Goal: Task Accomplishment & Management: Use online tool/utility

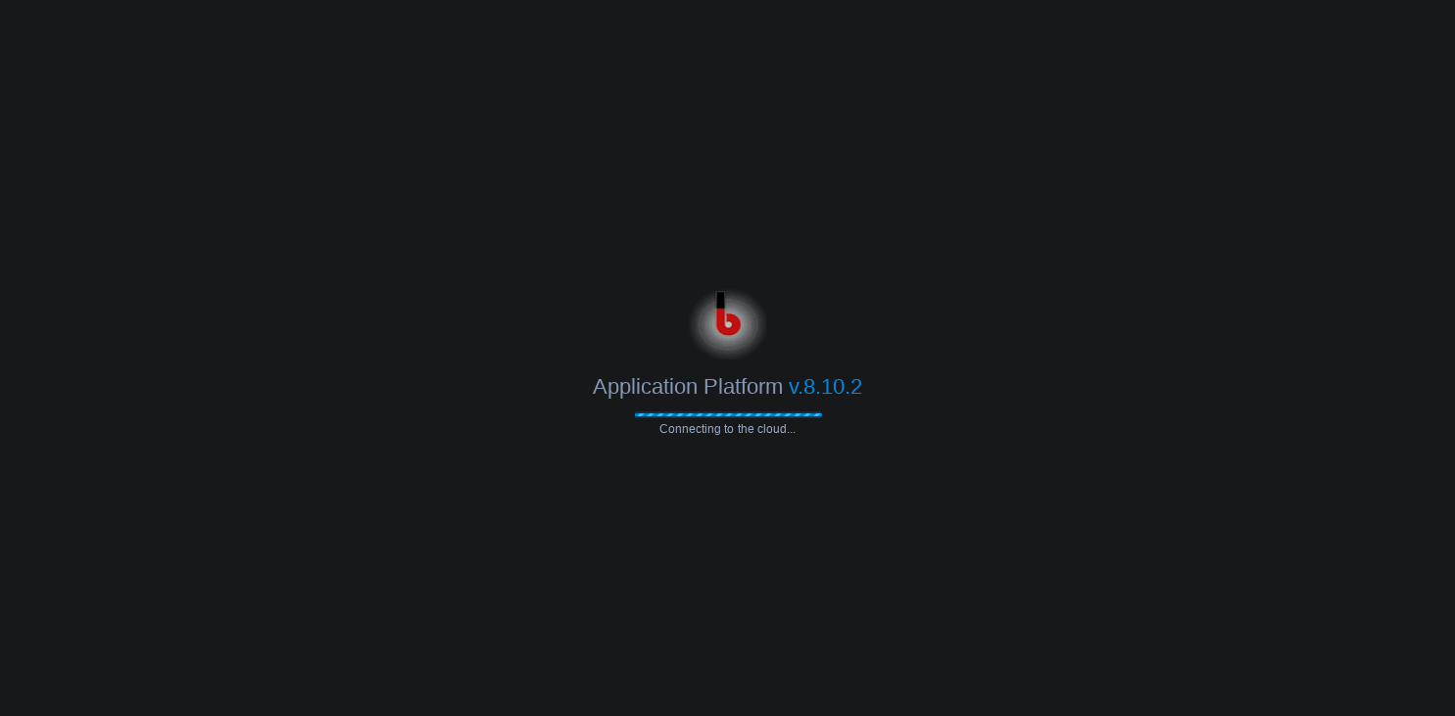
click at [1102, 133] on body "Application Platform v.8.10.2 Connecting to the cloud..." at bounding box center [727, 358] width 1455 height 716
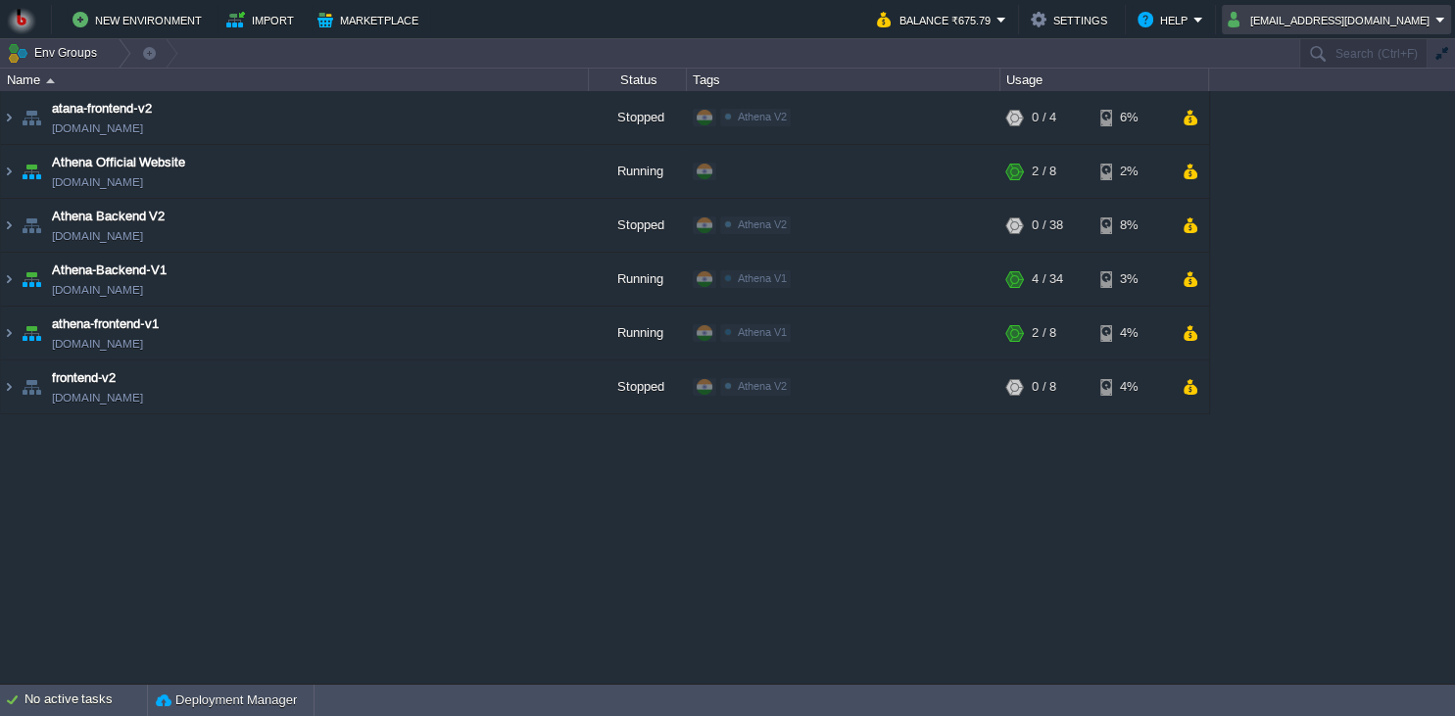
click at [1351, 24] on button "bitssathena@gmail.com" at bounding box center [1332, 20] width 208 height 24
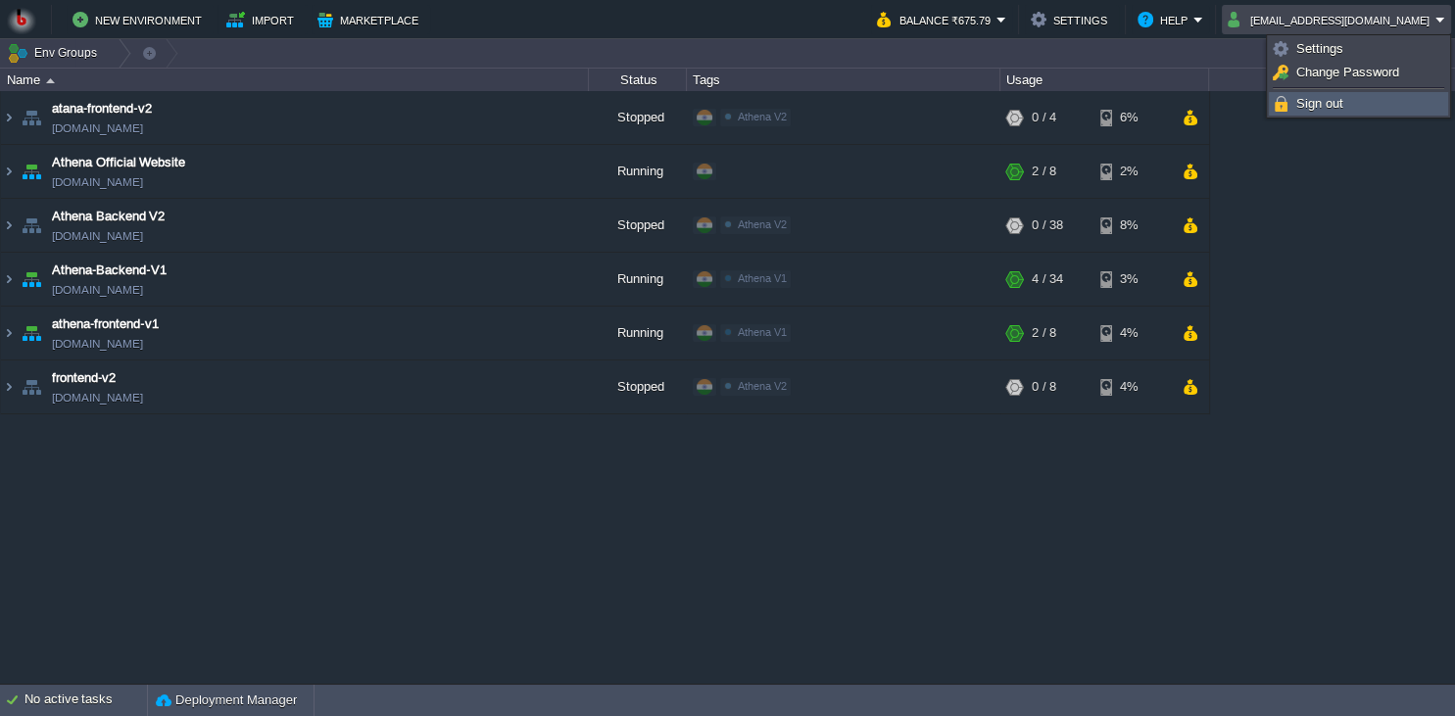
click at [1312, 112] on link "Sign out" at bounding box center [1358, 104] width 177 height 22
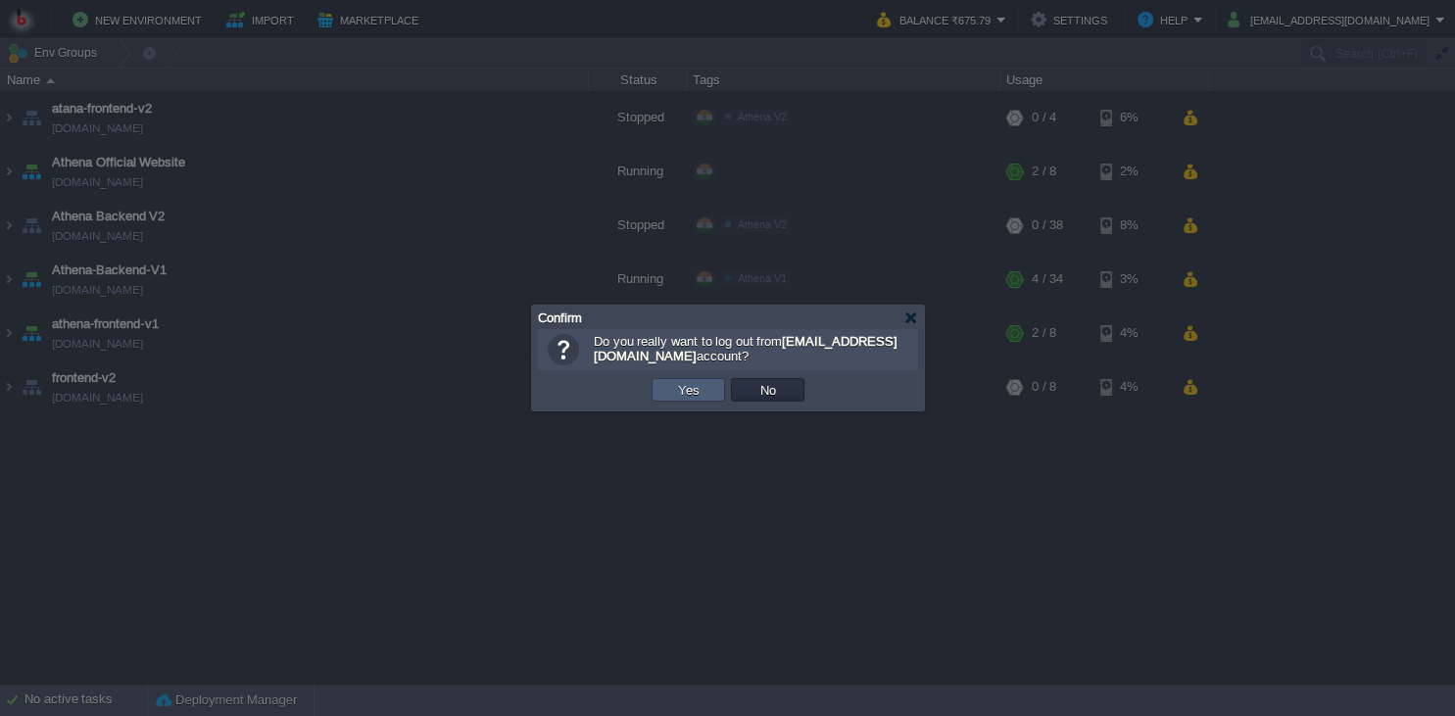
click at [702, 394] on button "Yes" at bounding box center [688, 390] width 33 height 18
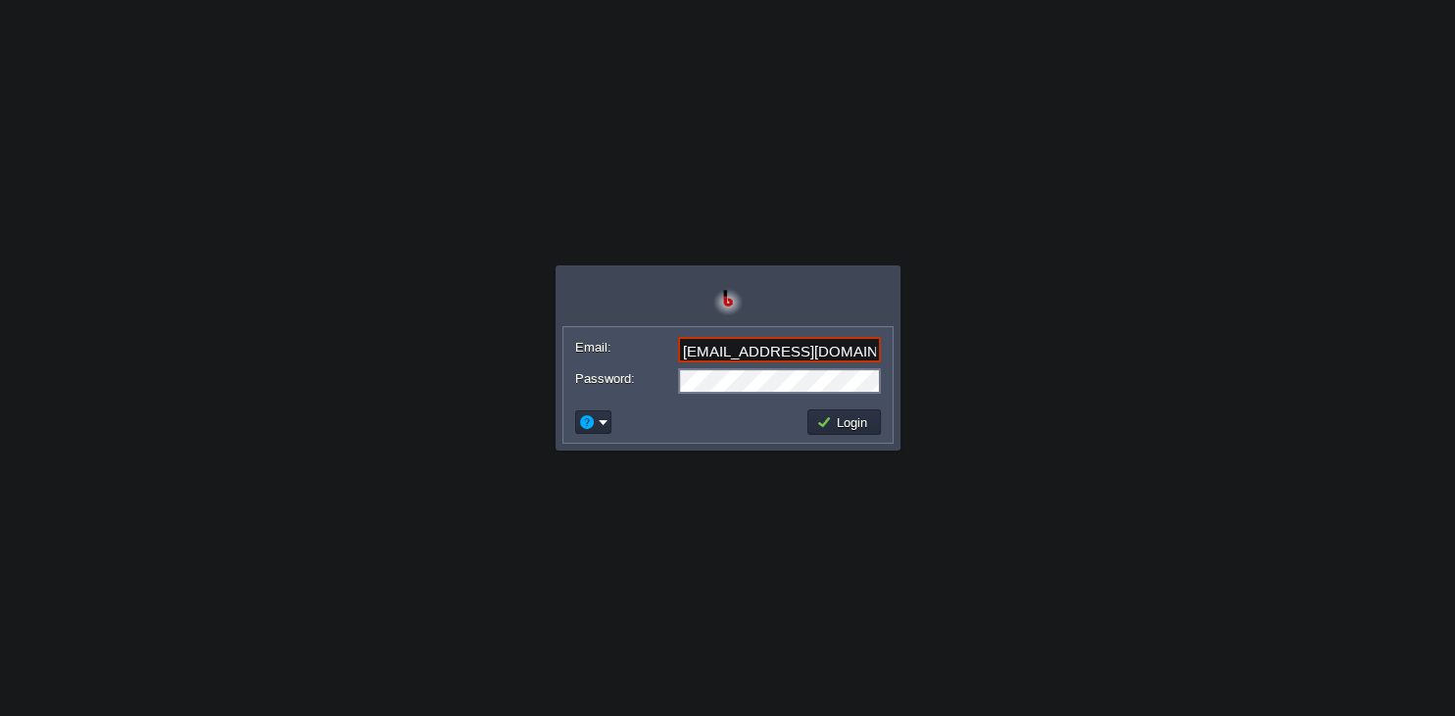
type input "[EMAIL_ADDRESS][DOMAIN_NAME]"
click at [843, 419] on button "Login" at bounding box center [844, 423] width 57 height 18
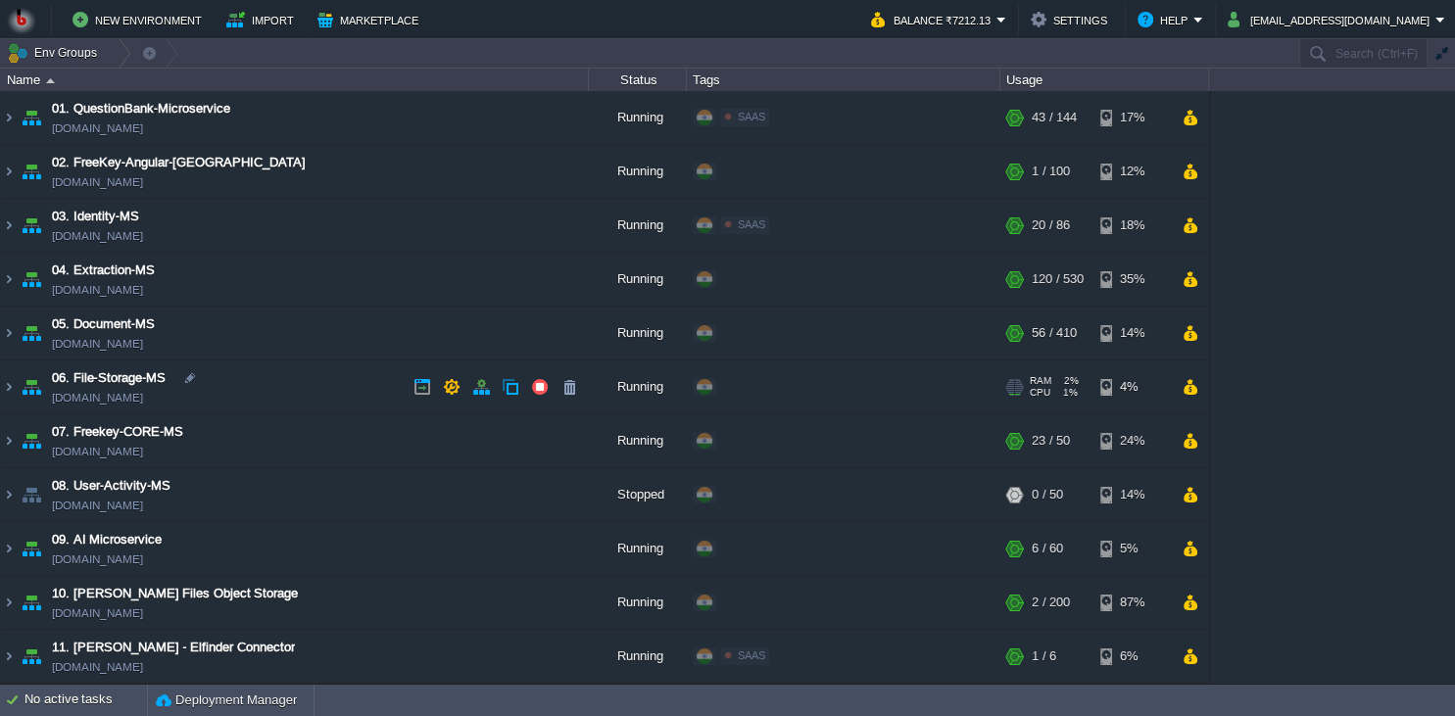
scroll to position [89, 0]
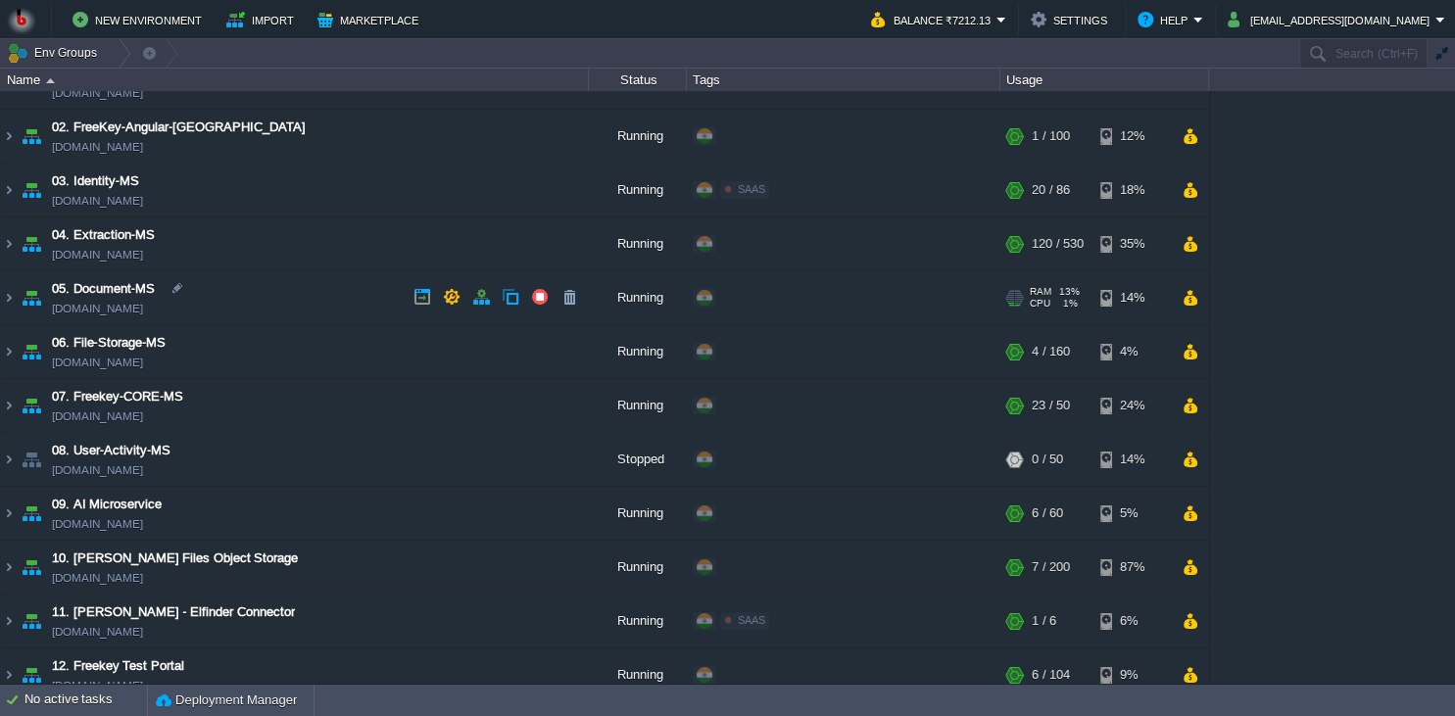
click at [335, 297] on td "05. Document-MS [DOMAIN_NAME]" at bounding box center [295, 298] width 588 height 54
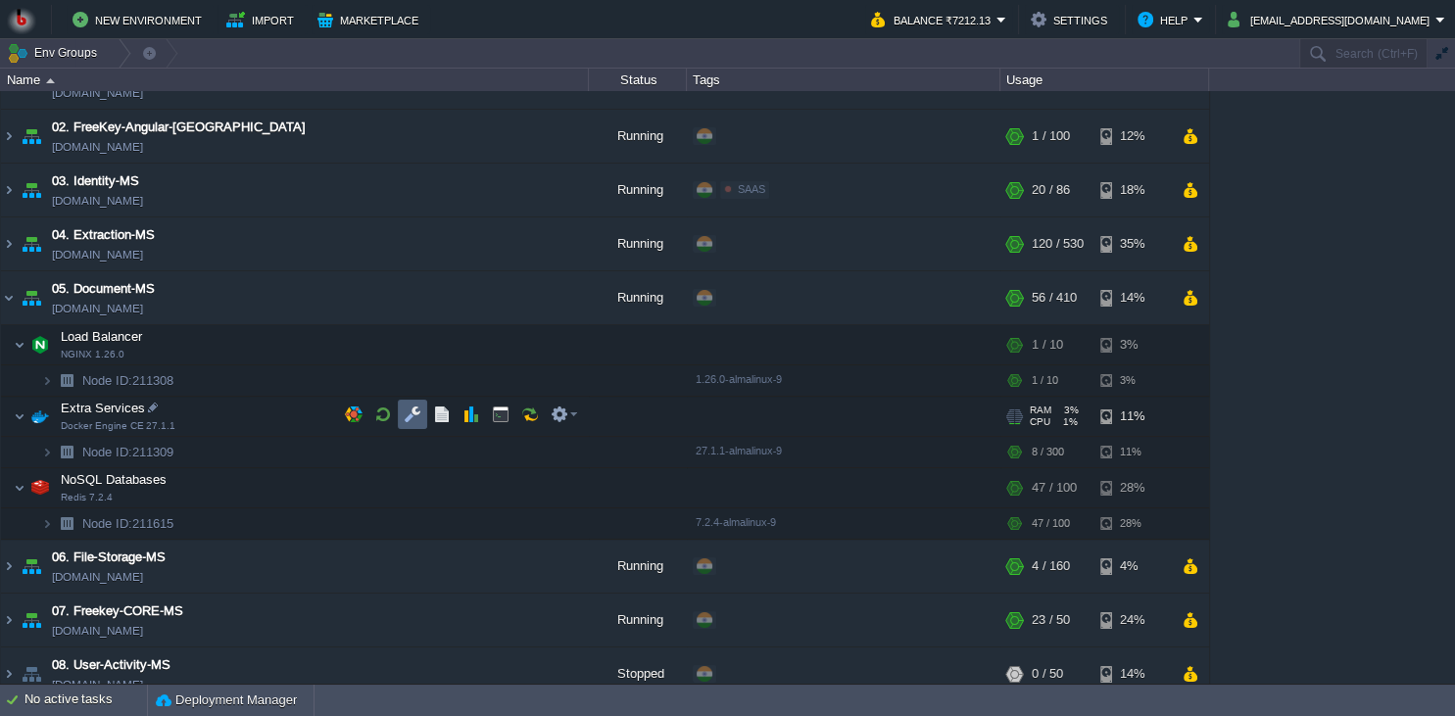
click at [414, 422] on button "button" at bounding box center [413, 415] width 18 height 18
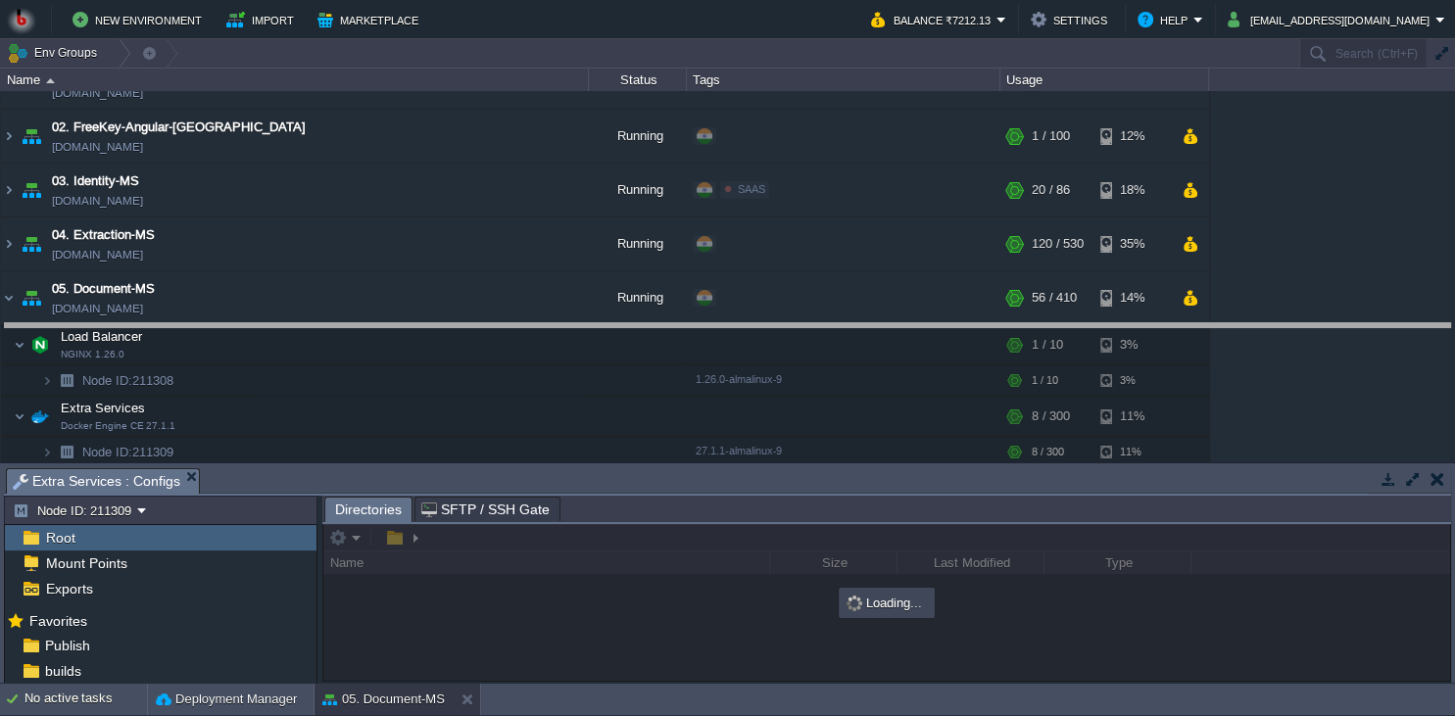
drag, startPoint x: 406, startPoint y: 476, endPoint x: 412, endPoint y: 331, distance: 145.2
click at [412, 331] on body "New Environment Import Marketplace Bonus ₹0.00 Upgrade Account Balance ₹7212.13…" at bounding box center [727, 358] width 1455 height 716
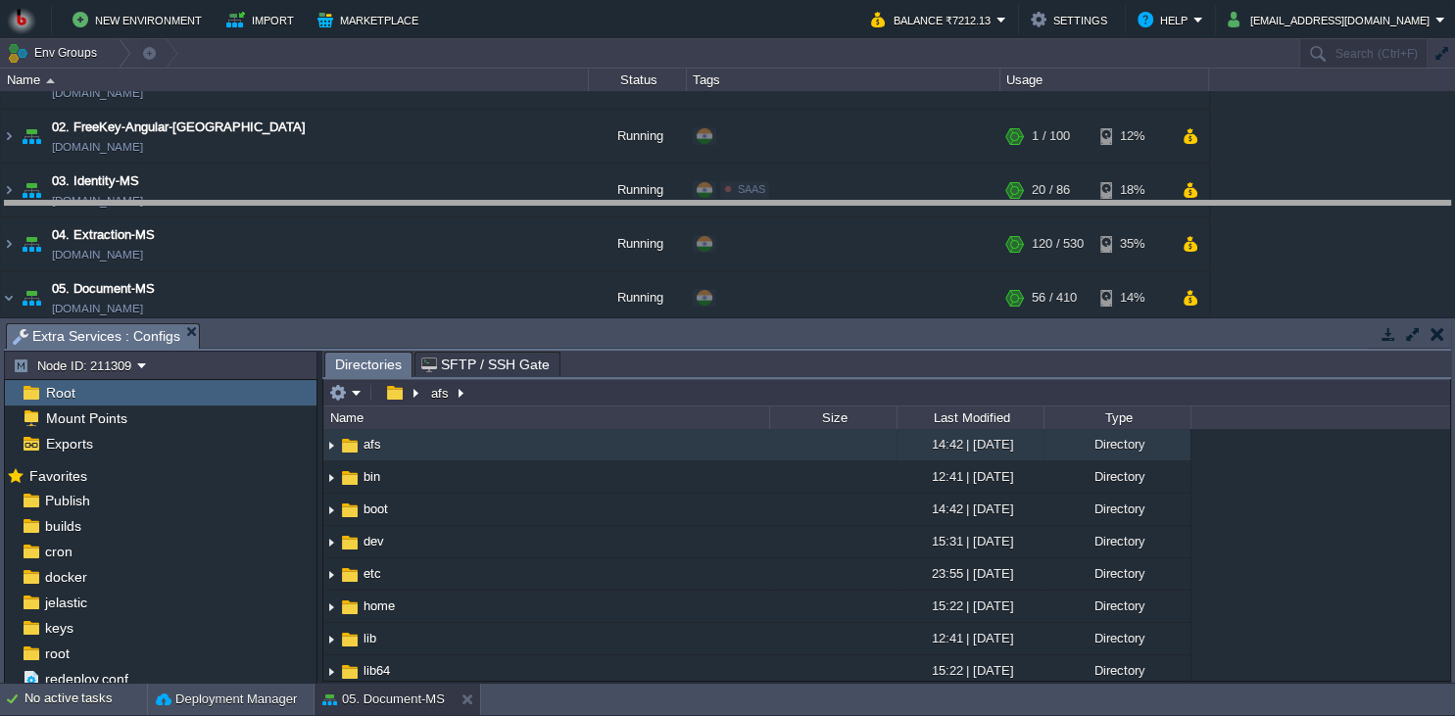
drag, startPoint x: 412, startPoint y: 331, endPoint x: 420, endPoint y: 209, distance: 122.8
click at [420, 209] on body "New Environment Import Marketplace Bonus ₹0.00 Upgrade Account Balance ₹7212.13…" at bounding box center [727, 358] width 1455 height 716
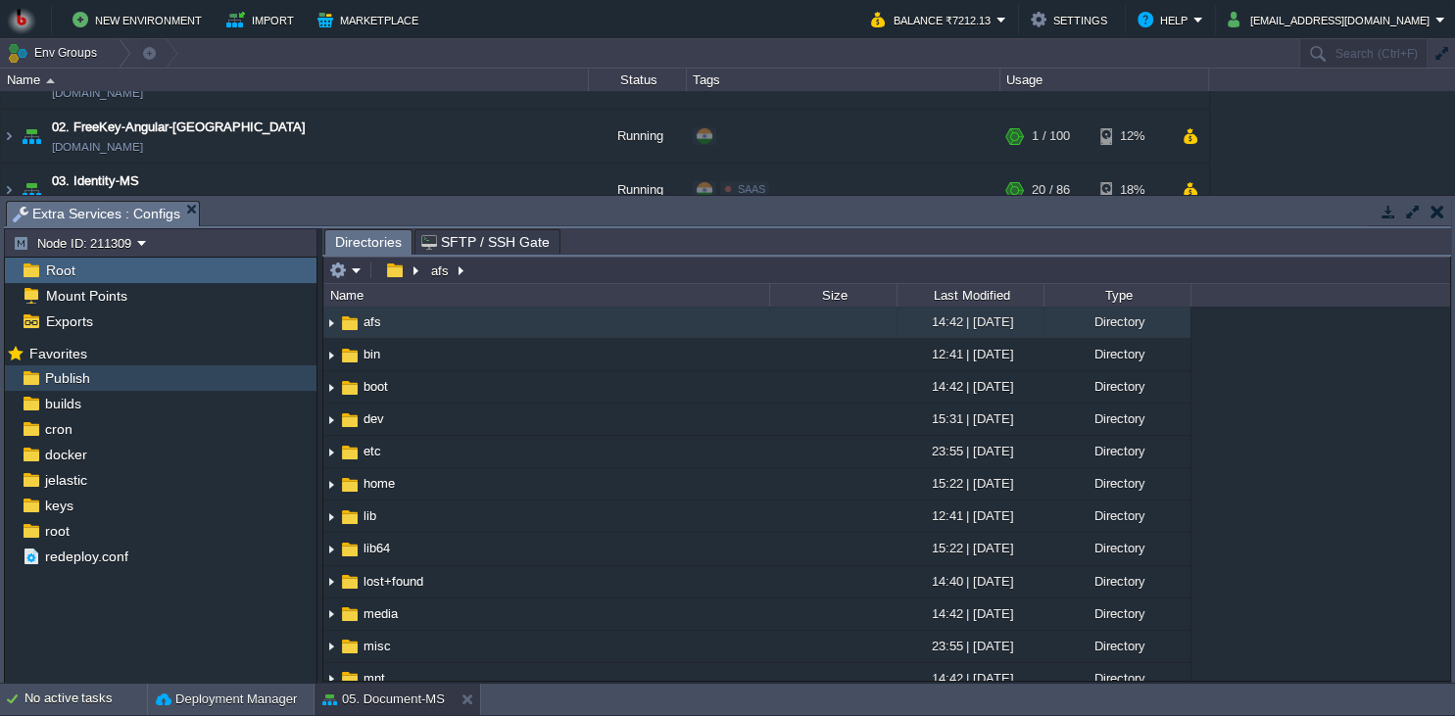
click at [200, 382] on div "Publish" at bounding box center [161, 378] width 312 height 25
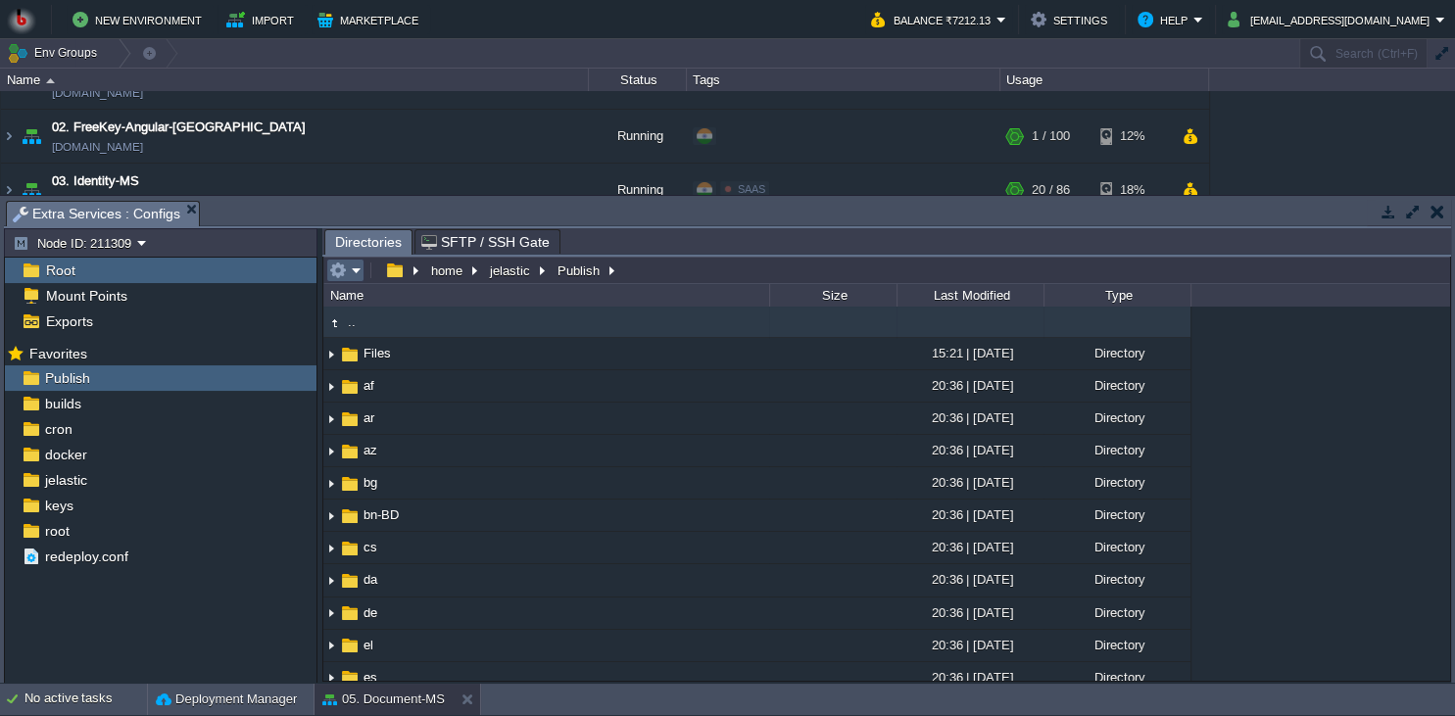
click at [355, 279] on em at bounding box center [345, 271] width 32 height 18
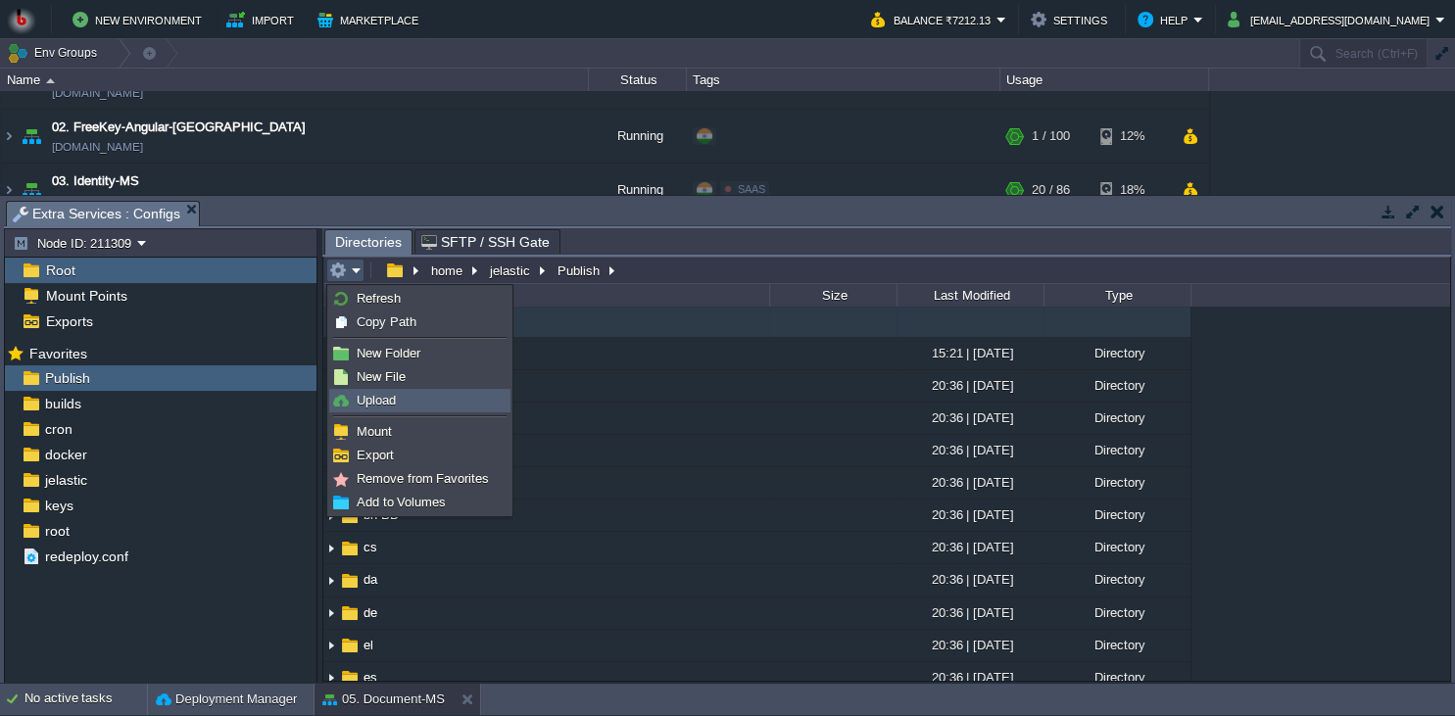
click at [383, 392] on link "Upload" at bounding box center [419, 401] width 179 height 22
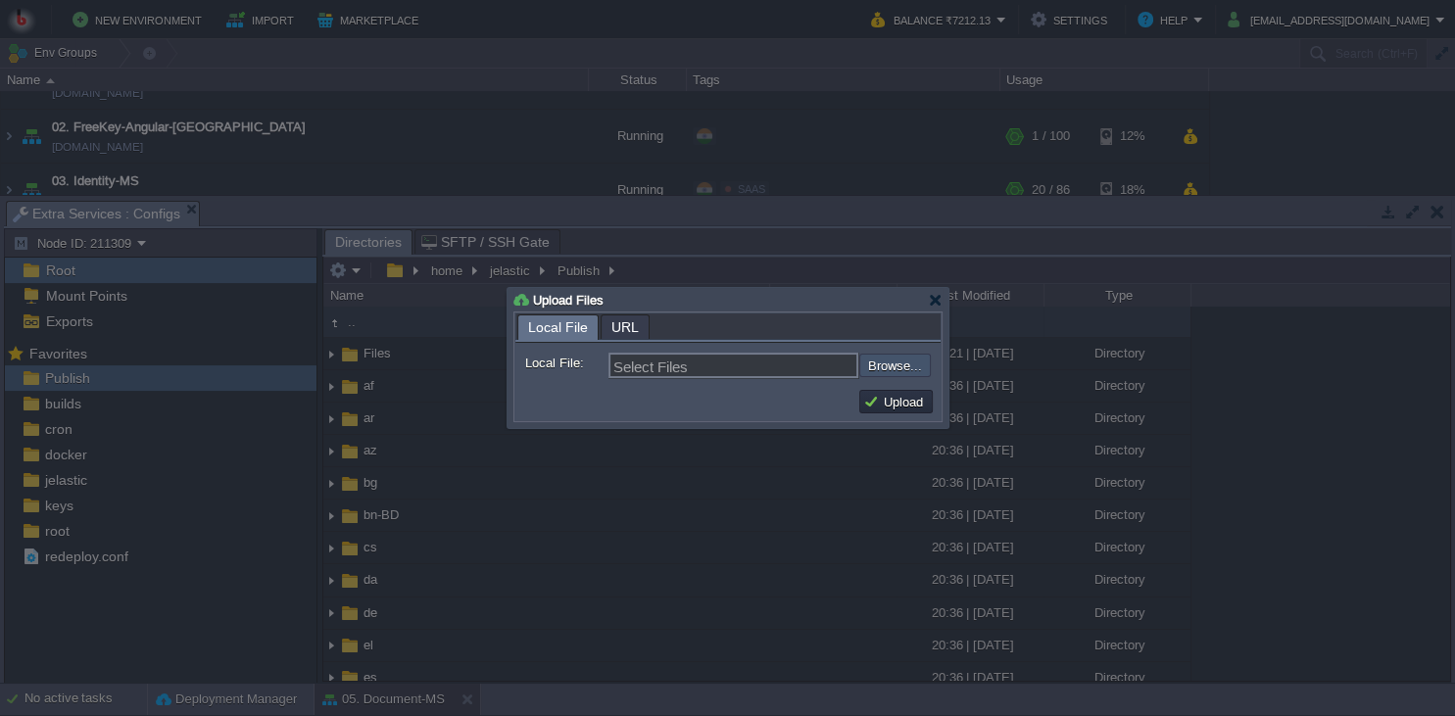
click at [899, 365] on input "file" at bounding box center [807, 366] width 248 height 24
type input "C:\fakepath\PdfGenerateMicroservice.dll"
type input "PdfGenerateMicroservice.dll"
click at [888, 405] on button "Upload" at bounding box center [896, 402] width 66 height 18
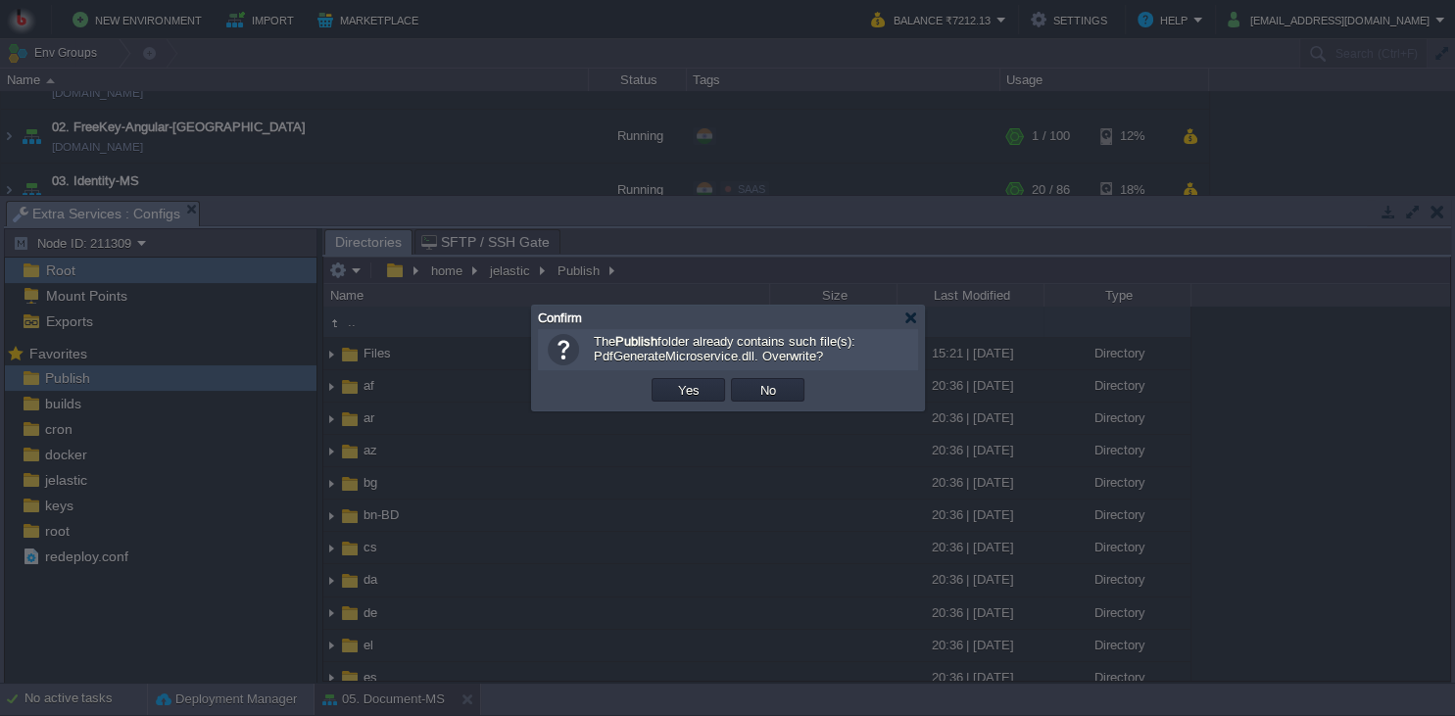
click at [685, 403] on td "Yes" at bounding box center [688, 389] width 79 height 29
click at [709, 387] on td "Yes" at bounding box center [689, 390] width 74 height 24
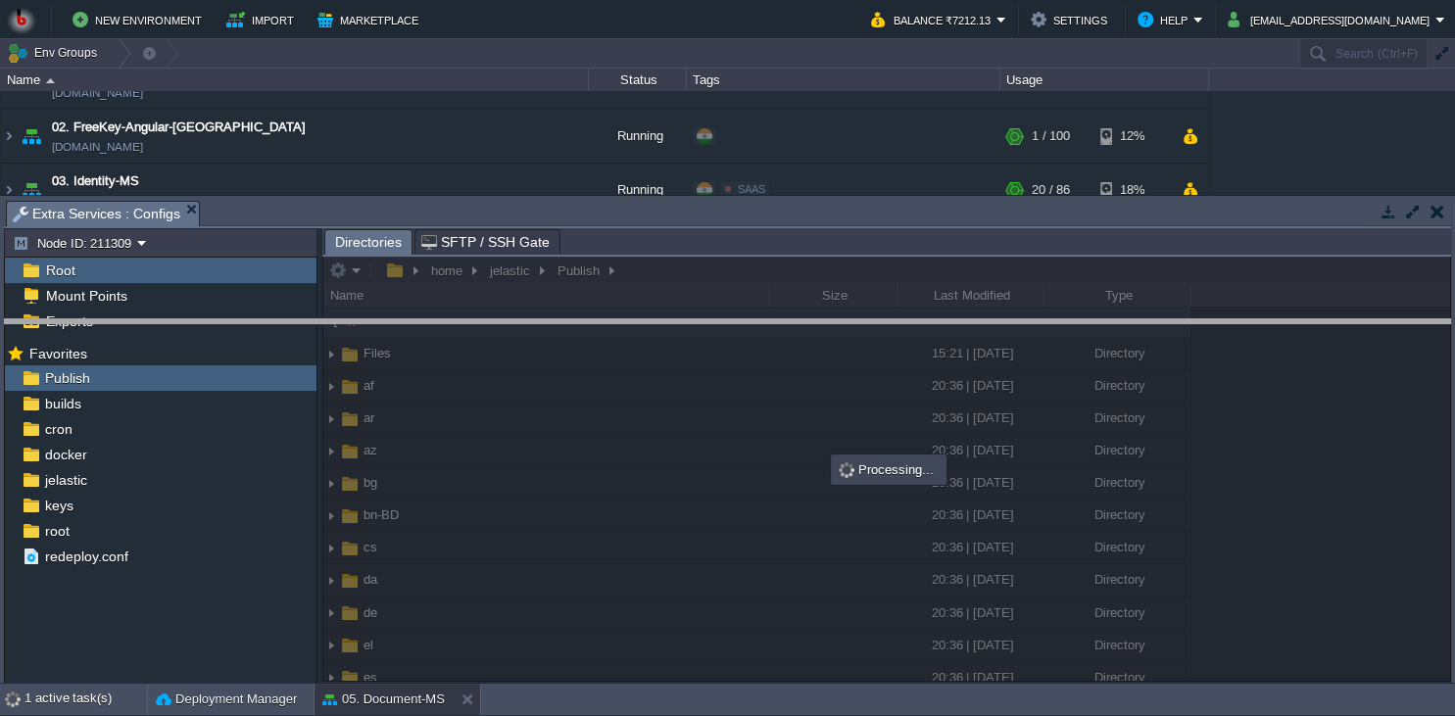
drag, startPoint x: 716, startPoint y: 218, endPoint x: 710, endPoint y: 414, distance: 196.1
click at [710, 414] on body "New Environment Import Marketplace Bonus ₹0.00 Upgrade Account Balance ₹7212.13…" at bounding box center [727, 358] width 1455 height 716
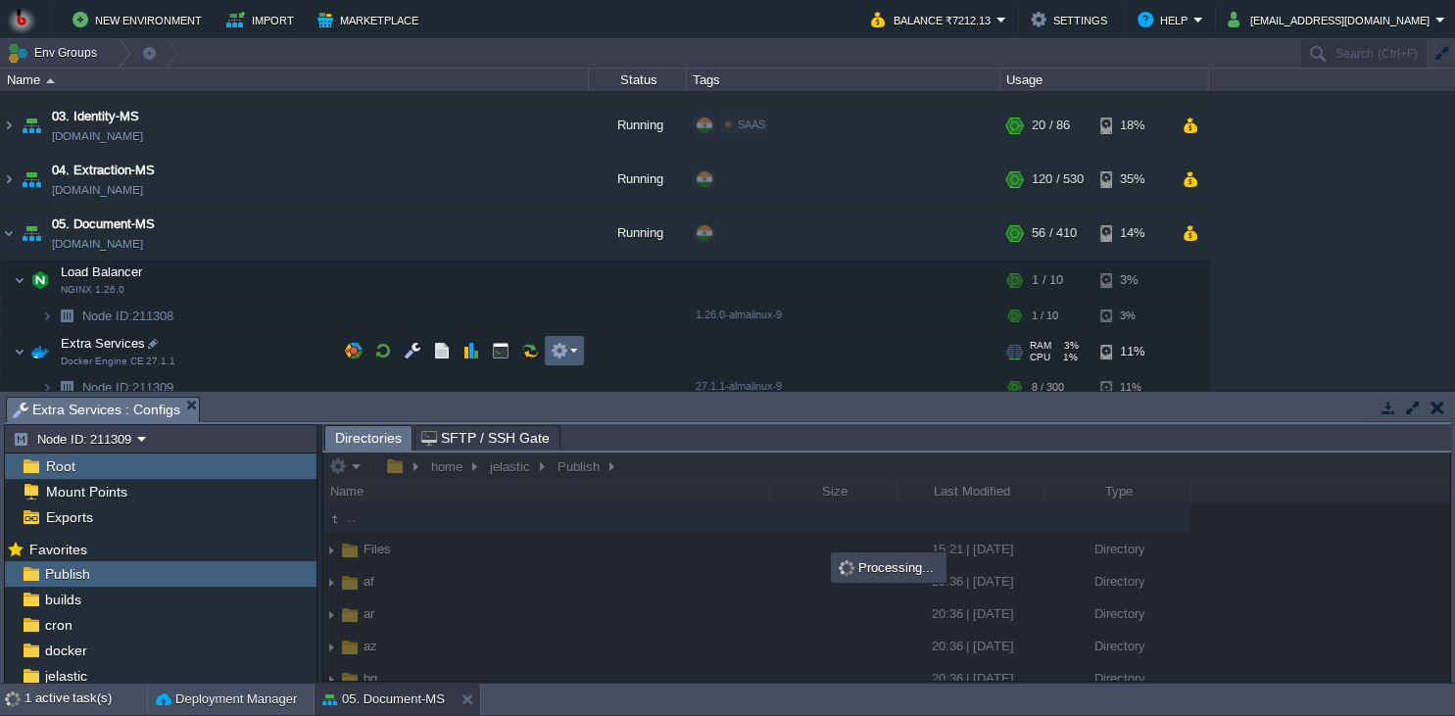
scroll to position [178, 0]
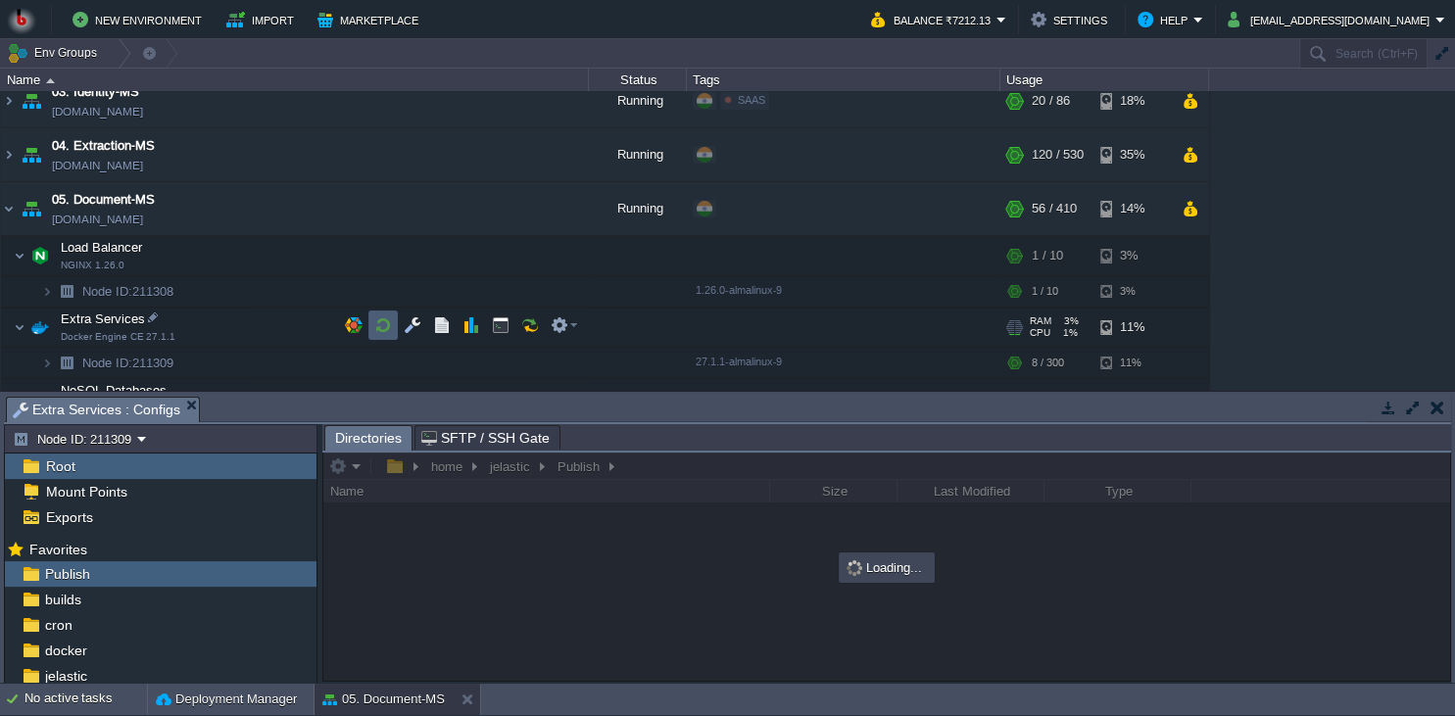
click at [370, 324] on td at bounding box center [383, 325] width 29 height 29
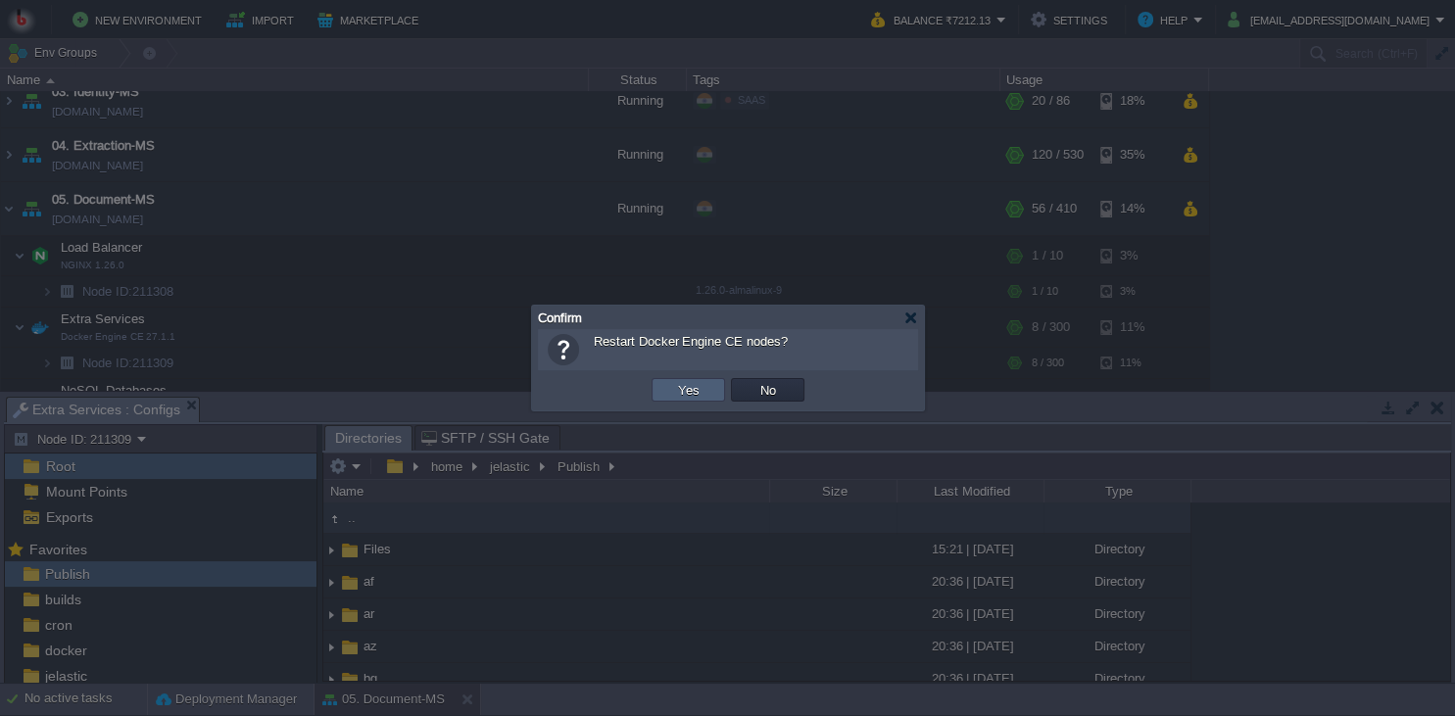
click at [671, 391] on td "Yes" at bounding box center [689, 390] width 74 height 24
